Goal: Information Seeking & Learning: Find specific fact

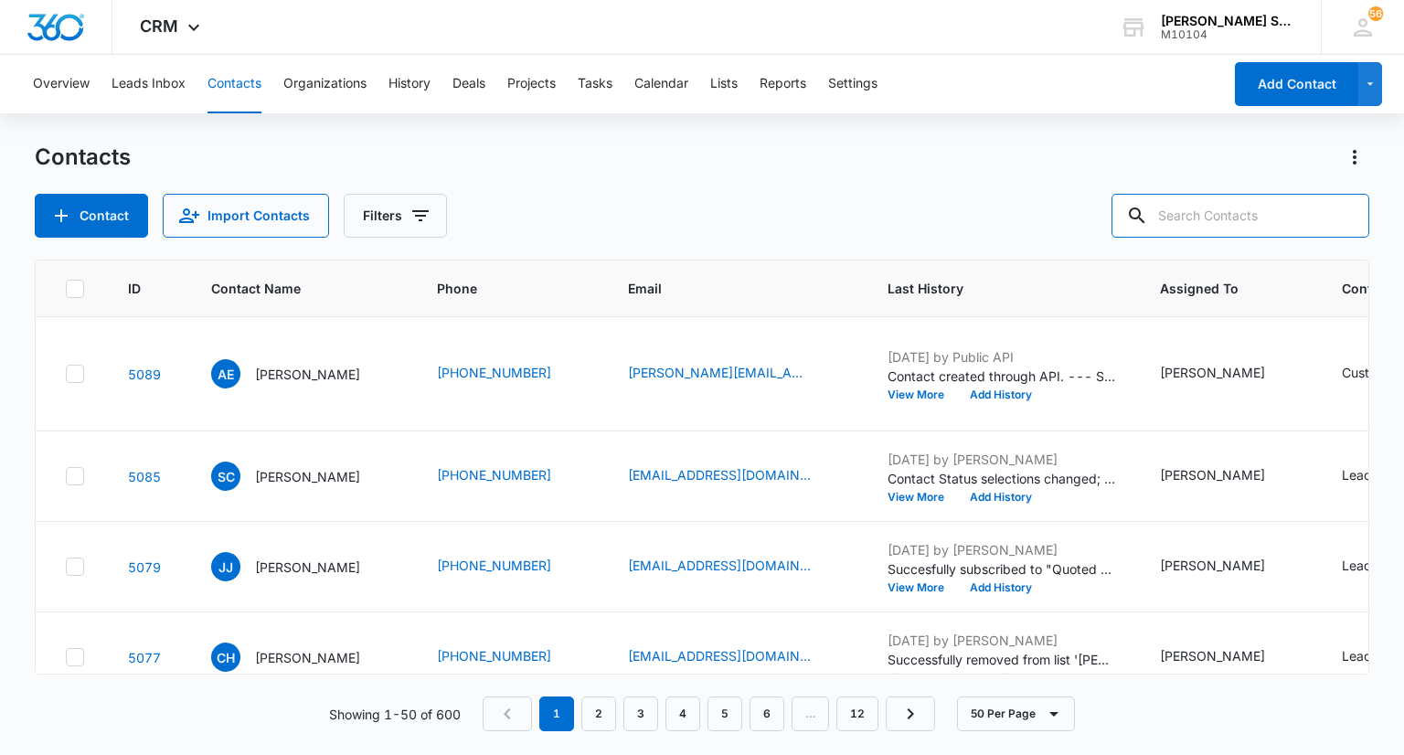
click at [1194, 225] on input "text" at bounding box center [1240, 216] width 258 height 44
paste input "8475615513"
type input "8475615513"
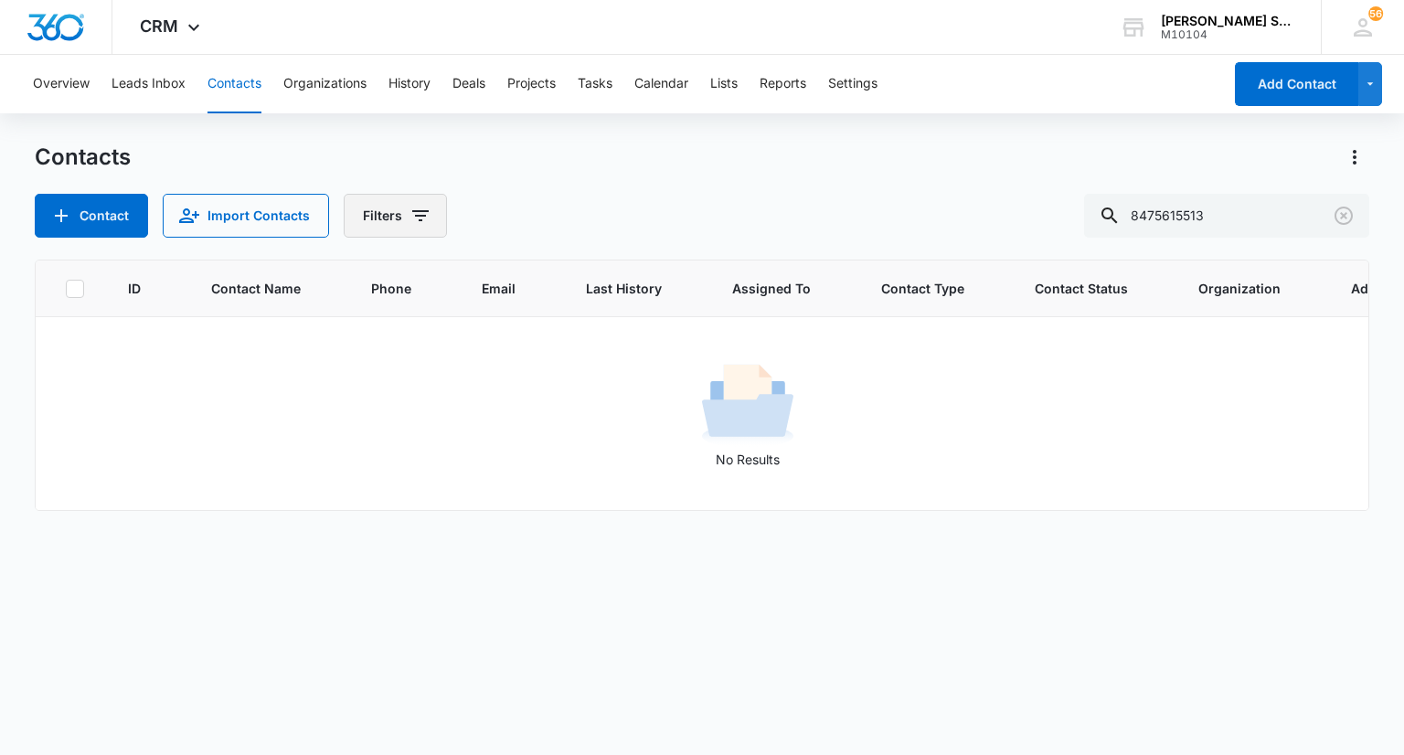
click at [414, 208] on icon "Filters" at bounding box center [420, 216] width 22 height 22
click at [536, 204] on div "Contact Import Contacts Filters Assigned To Sources Status Type Organization Cu…" at bounding box center [701, 216] width 1333 height 44
click at [1339, 214] on icon "Clear" at bounding box center [1343, 216] width 22 height 22
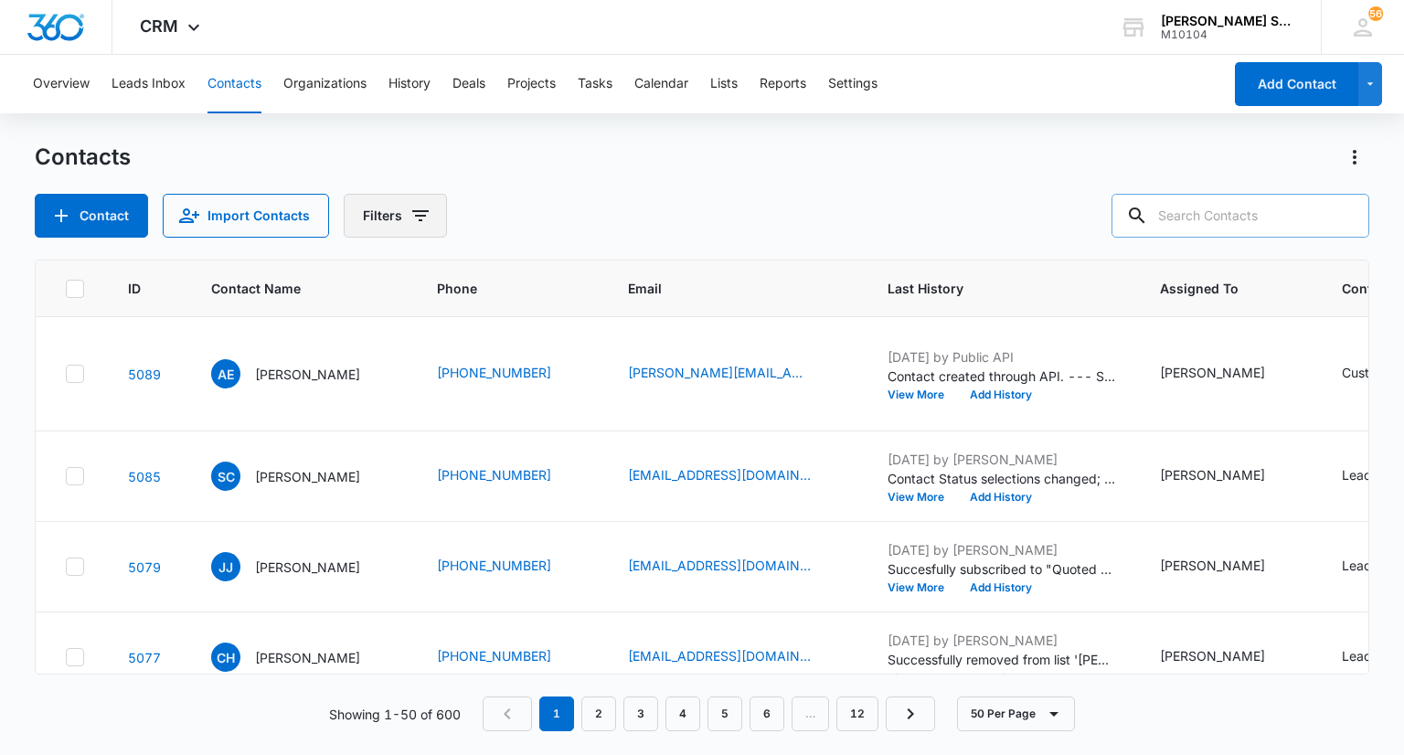
click at [427, 224] on icon "Filters" at bounding box center [420, 216] width 22 height 22
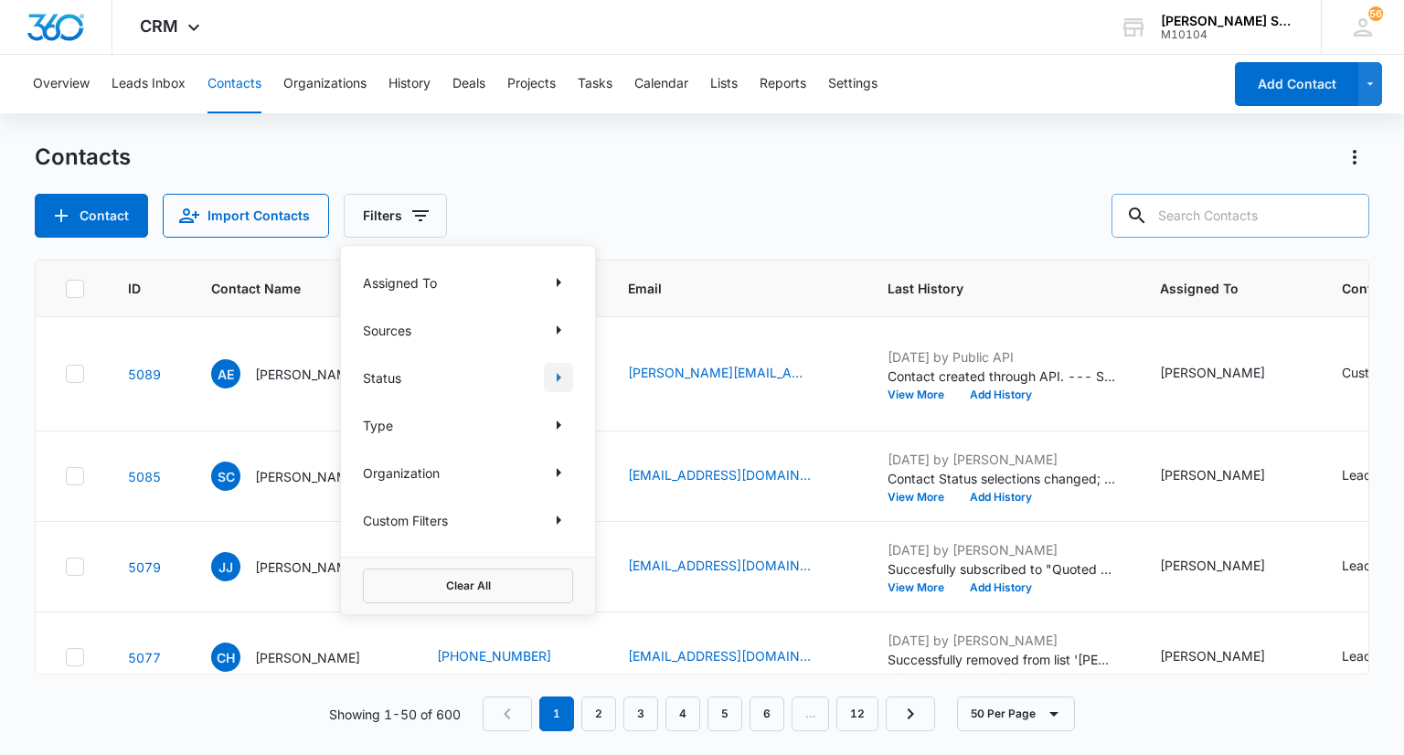
click at [559, 375] on icon "Show Status filters" at bounding box center [559, 377] width 5 height 9
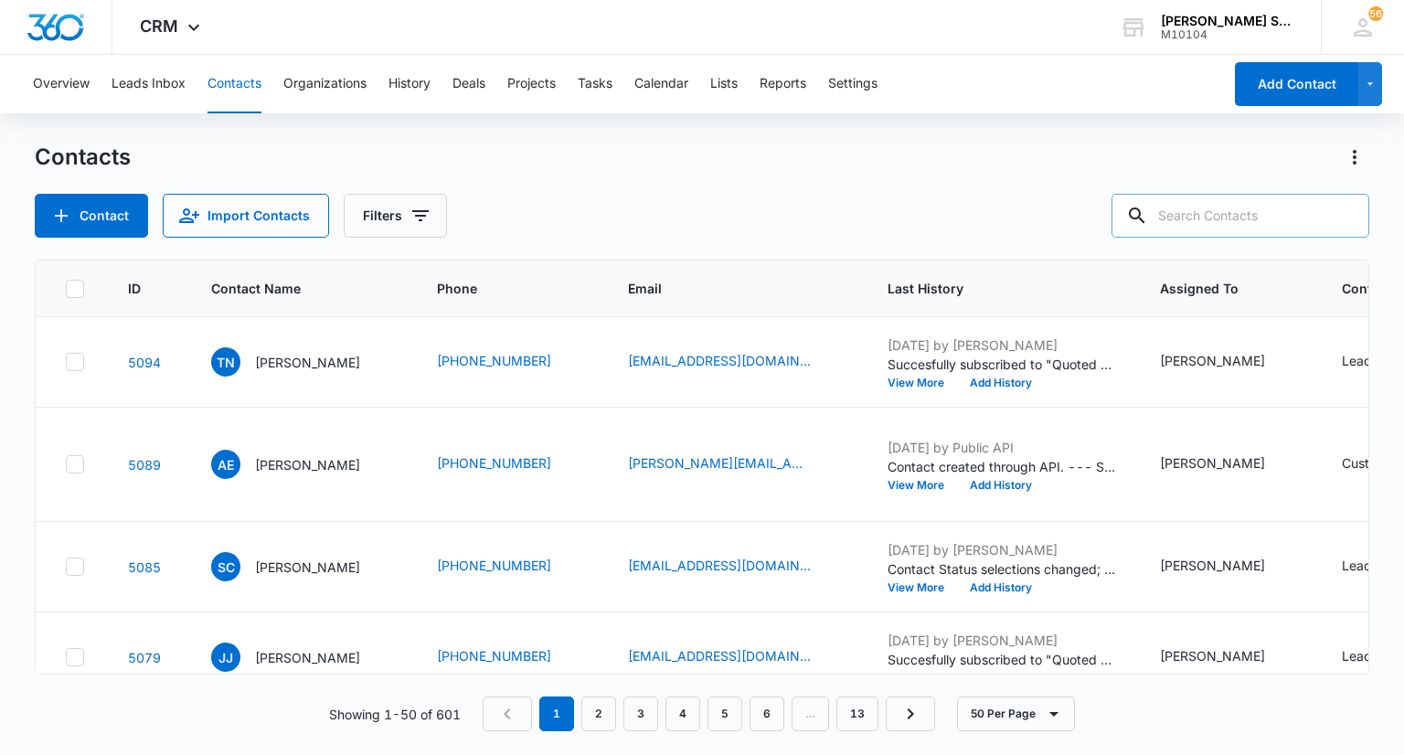
click at [710, 202] on div "Contact Import Contacts Filters" at bounding box center [701, 216] width 1333 height 44
click at [1267, 218] on input "text" at bounding box center [1240, 216] width 258 height 44
paste input "8475615513"
type input "8475615513"
